Goal: Communication & Community: Connect with others

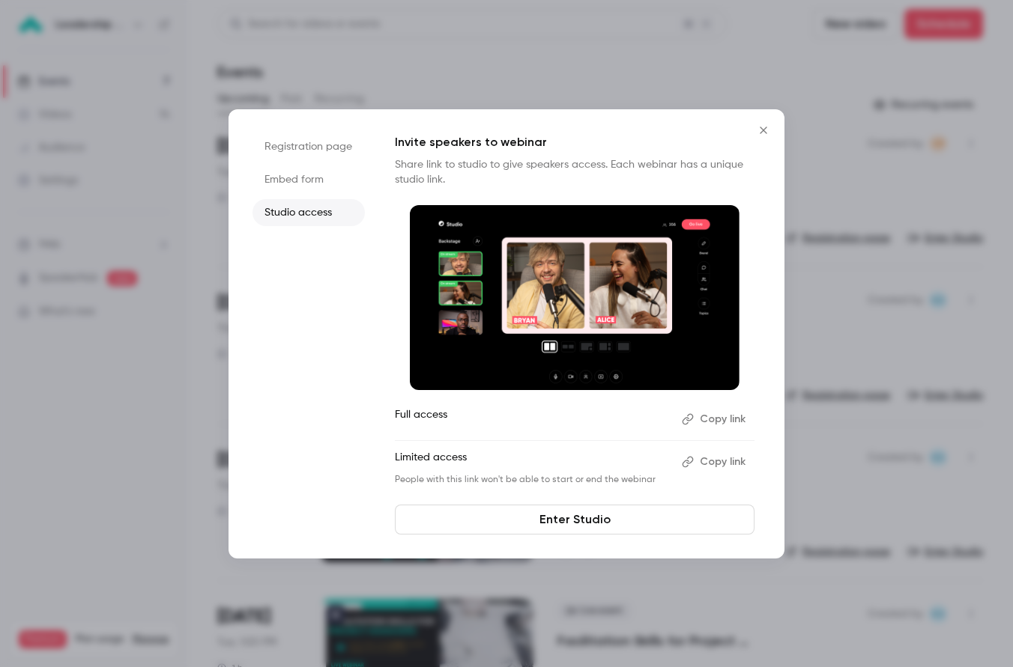
click at [769, 130] on icon "Close" at bounding box center [763, 130] width 18 height 12
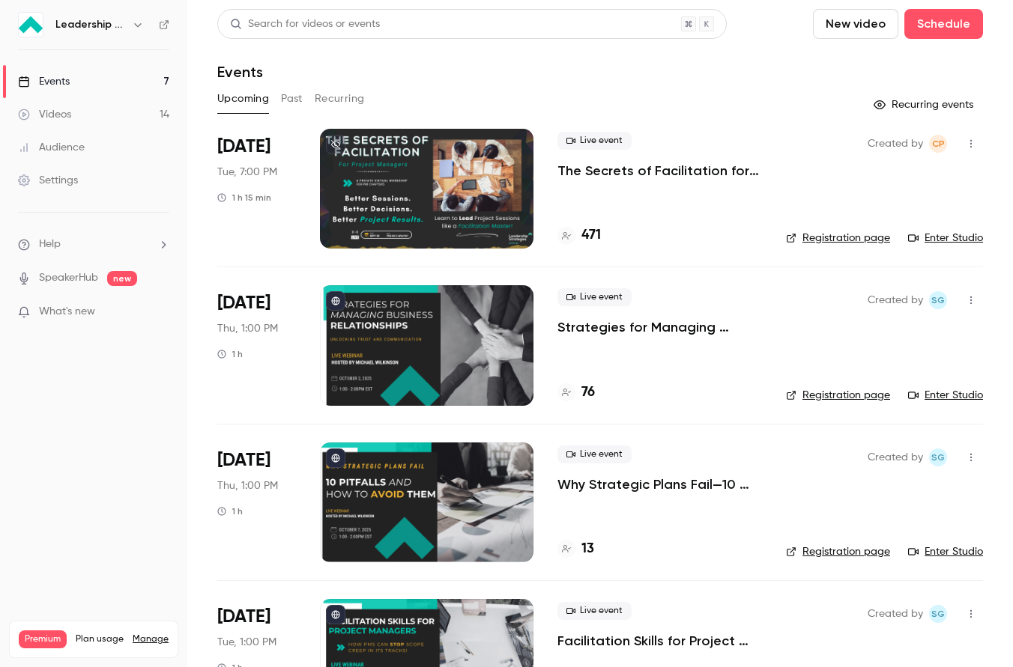
click at [948, 237] on link "Enter Studio" at bounding box center [945, 238] width 75 height 15
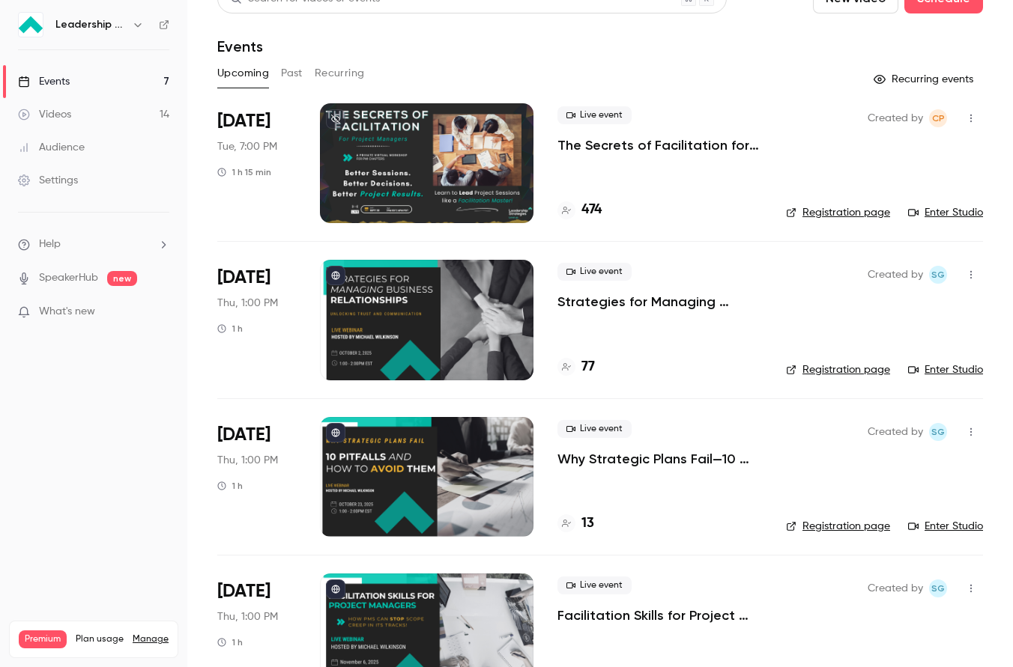
scroll to position [26, 0]
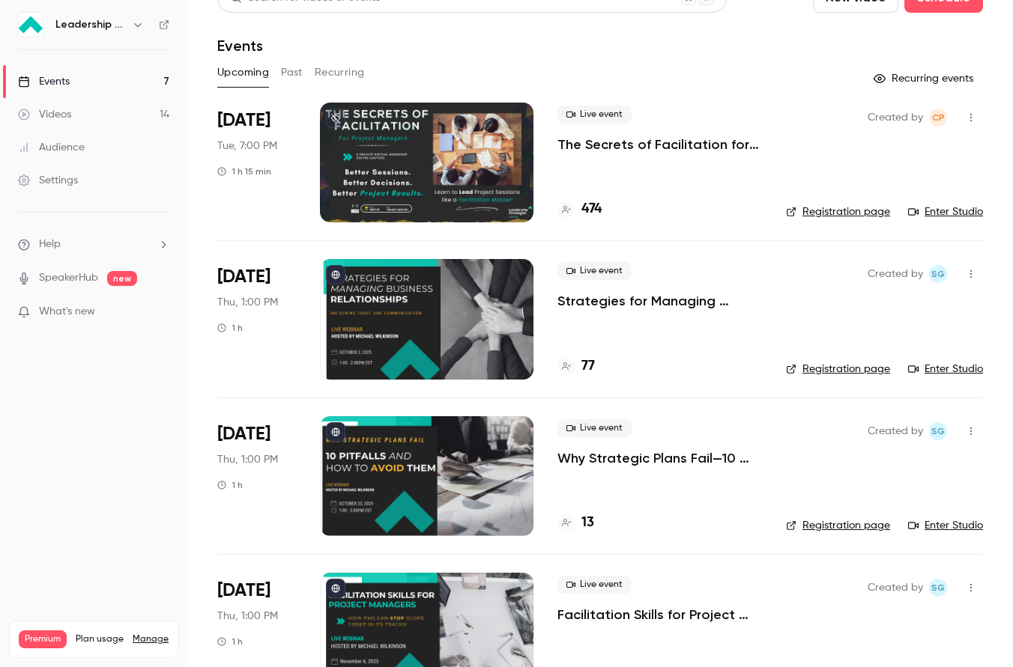
click at [623, 359] on div "77" at bounding box center [659, 367] width 205 height 20
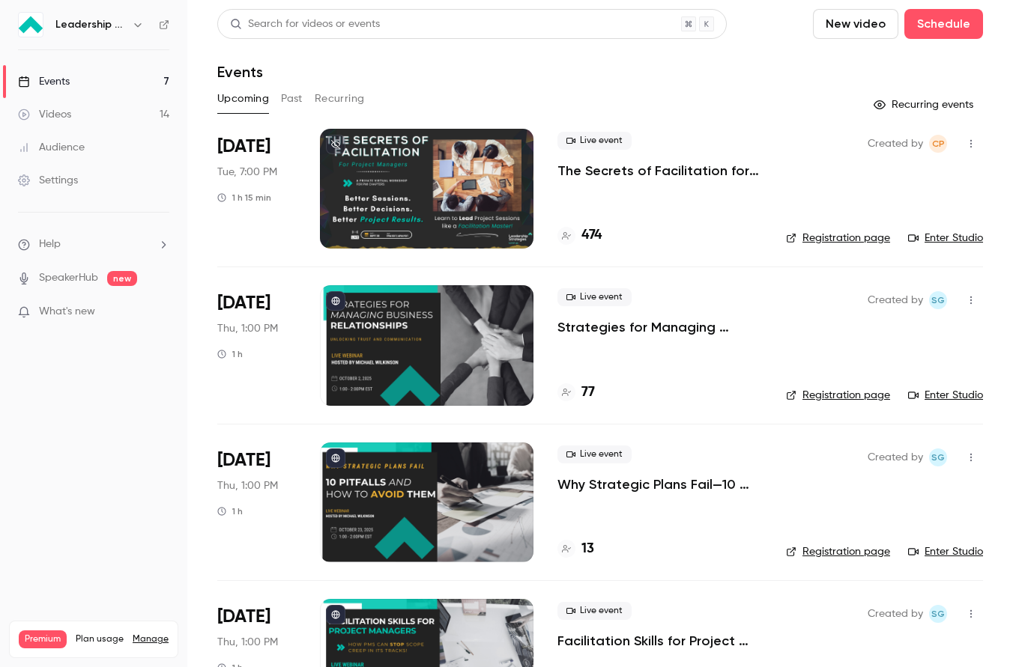
scroll to position [53, 0]
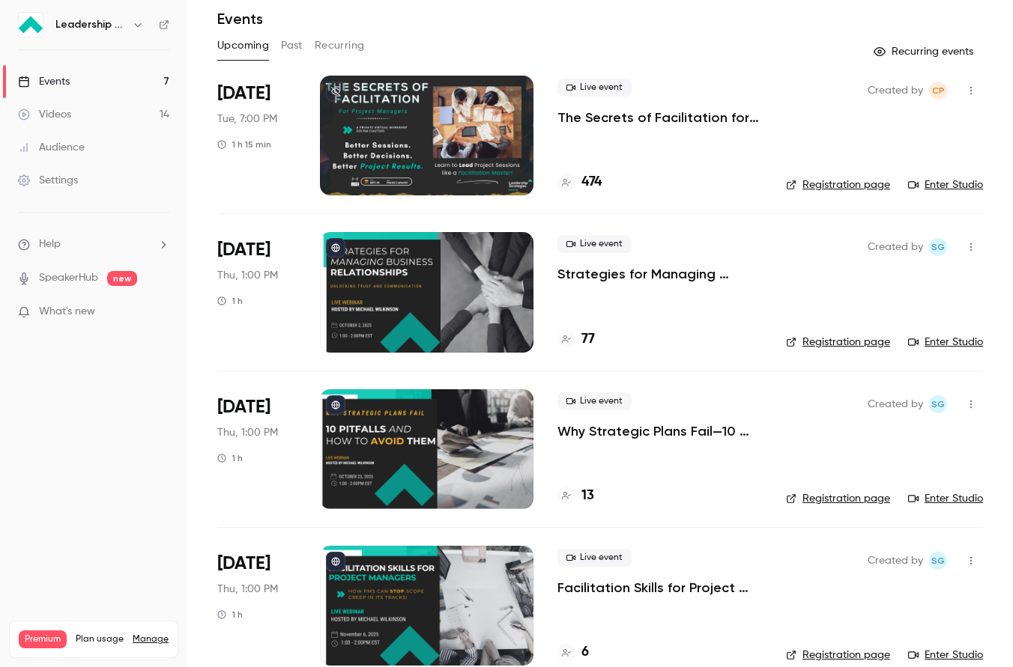
click at [691, 275] on p "Strategies for Managing Business Relationships—Unlocking Trust and Communication" at bounding box center [659, 274] width 205 height 18
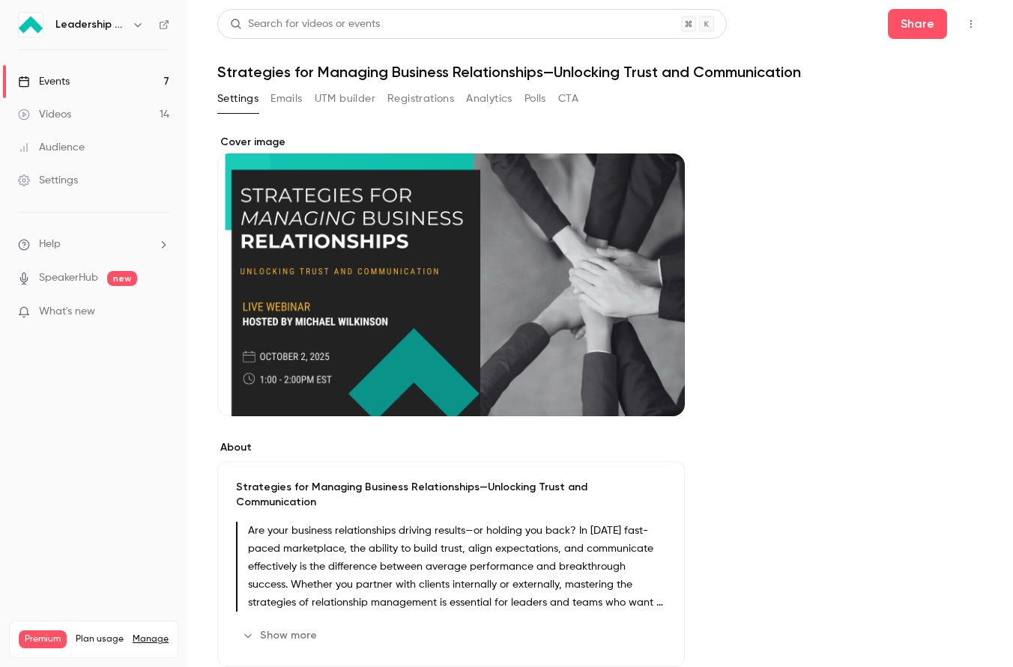
click at [482, 92] on button "Analytics" at bounding box center [489, 99] width 46 height 24
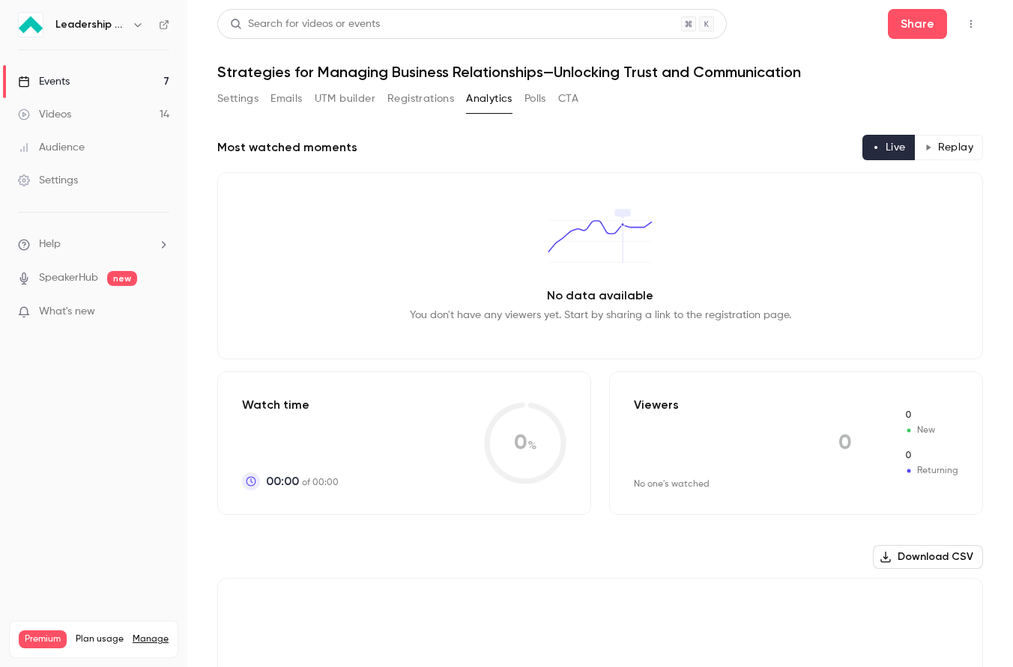
click at [445, 105] on button "Registrations" at bounding box center [420, 99] width 67 height 24
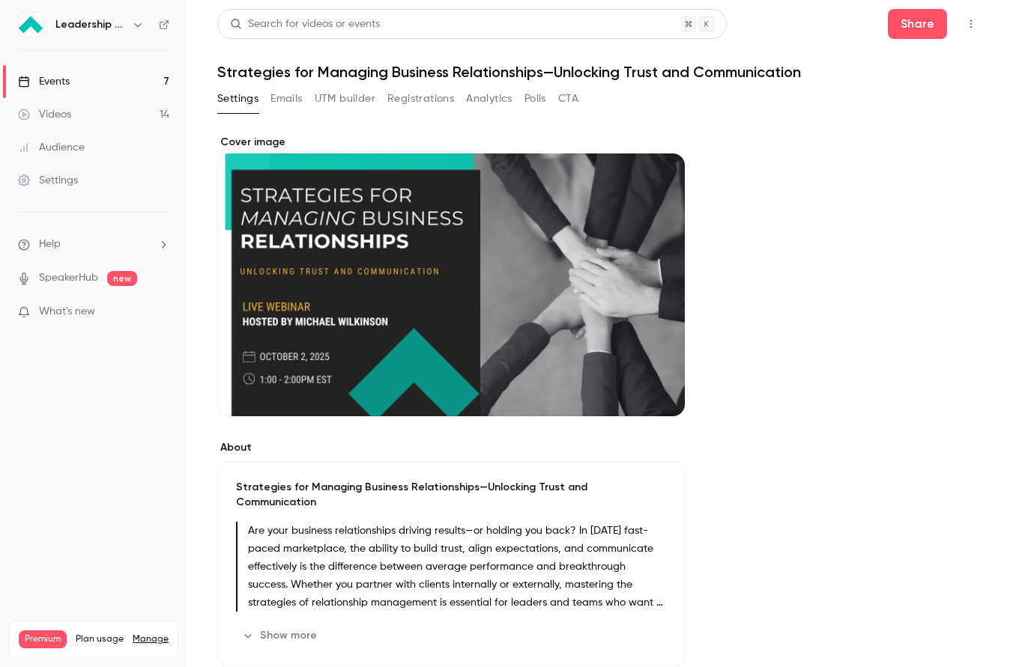
click at [82, 74] on link "Events 7" at bounding box center [93, 81] width 187 height 33
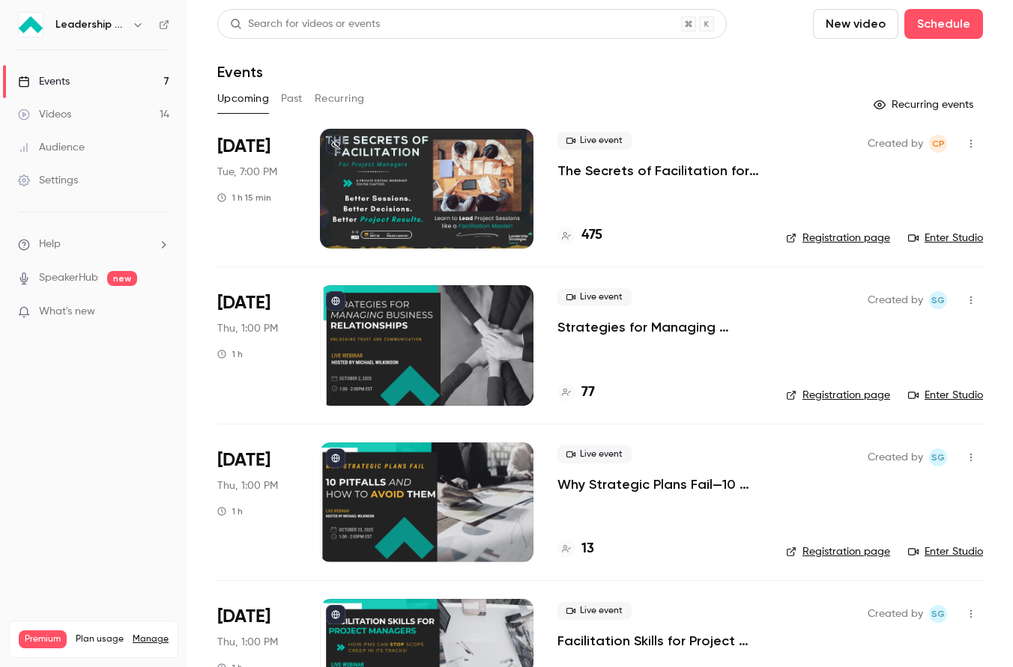
click at [974, 141] on icon "button" at bounding box center [971, 144] width 12 height 10
click at [939, 220] on div "Invite to Studio" at bounding box center [913, 220] width 114 height 15
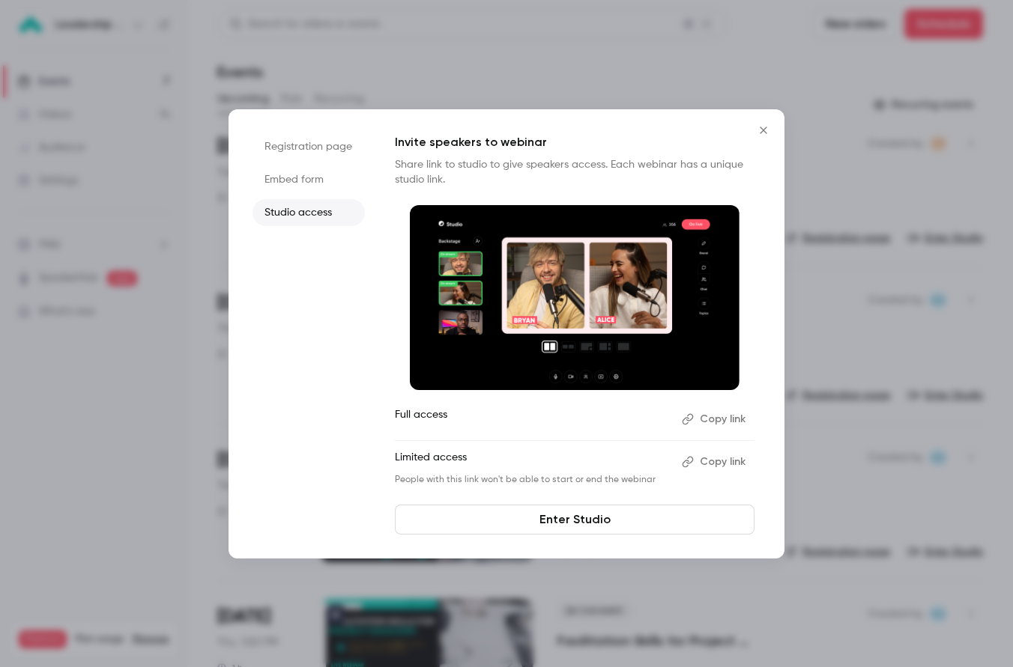
click at [719, 458] on button "Copy link" at bounding box center [715, 462] width 79 height 24
